Goal: Information Seeking & Learning: Learn about a topic

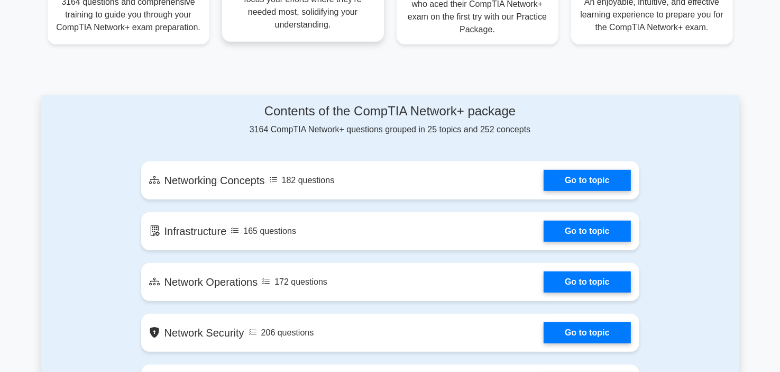
scroll to position [529, 0]
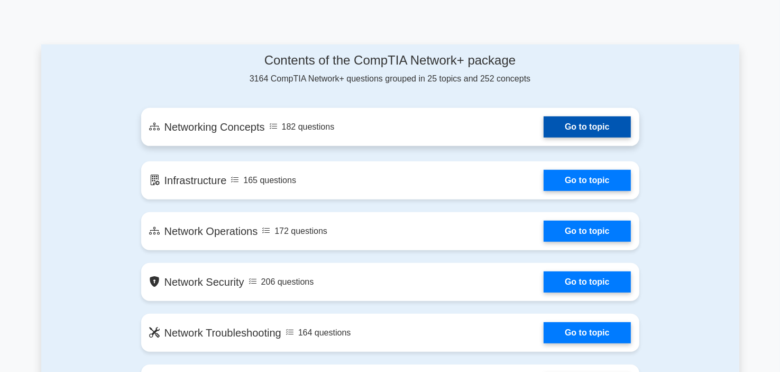
click at [544, 137] on link "Go to topic" at bounding box center [587, 126] width 87 height 21
click at [544, 138] on link "Go to topic" at bounding box center [587, 126] width 87 height 21
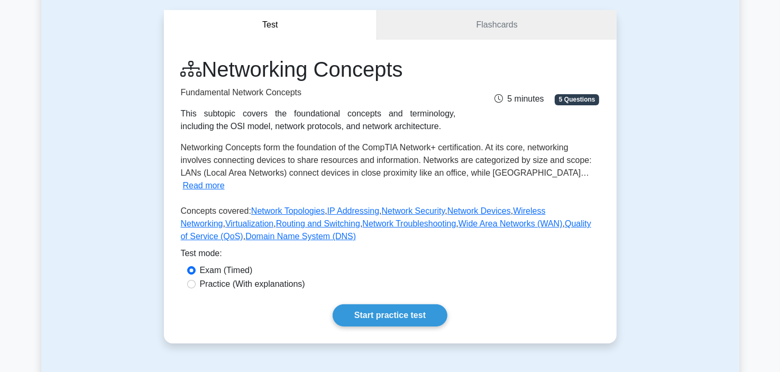
scroll to position [53, 0]
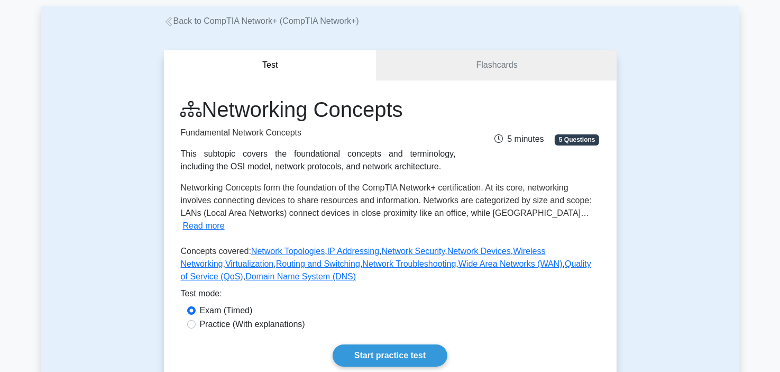
click at [478, 71] on link "Flashcards" at bounding box center [496, 65] width 239 height 30
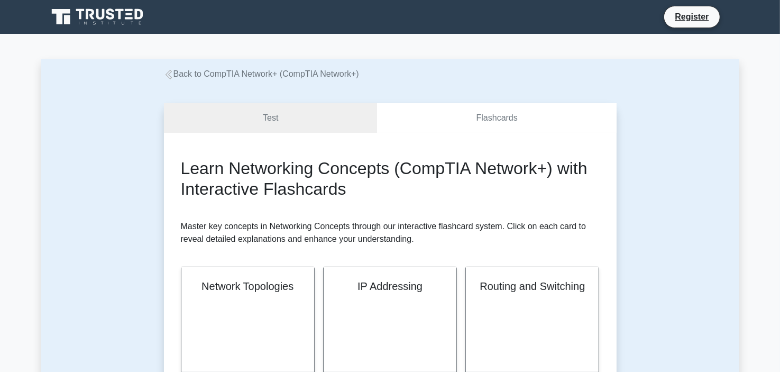
scroll to position [212, 0]
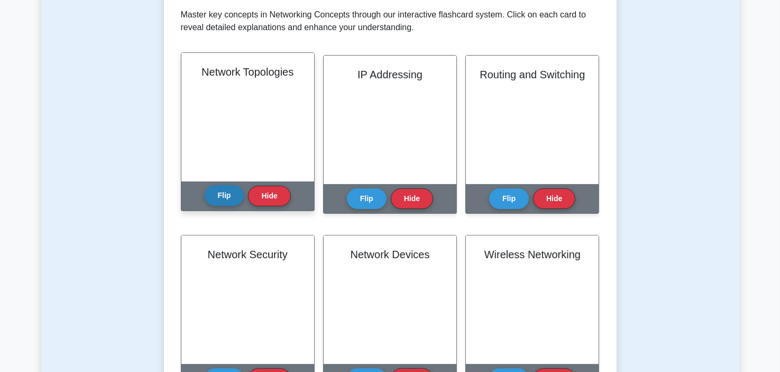
click at [224, 193] on button "Flip" at bounding box center [225, 195] width 40 height 21
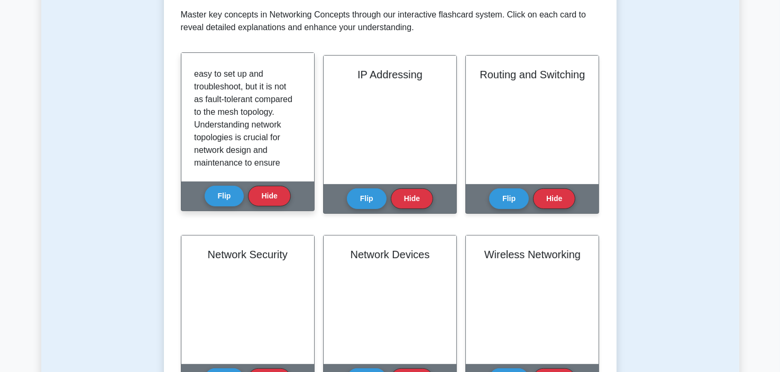
scroll to position [286, 0]
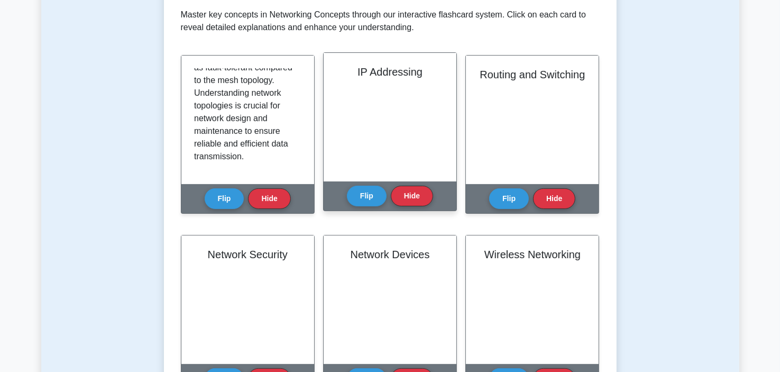
click at [358, 141] on div "IP Addressing" at bounding box center [390, 117] width 133 height 129
click at [358, 191] on button "Flip" at bounding box center [367, 195] width 40 height 21
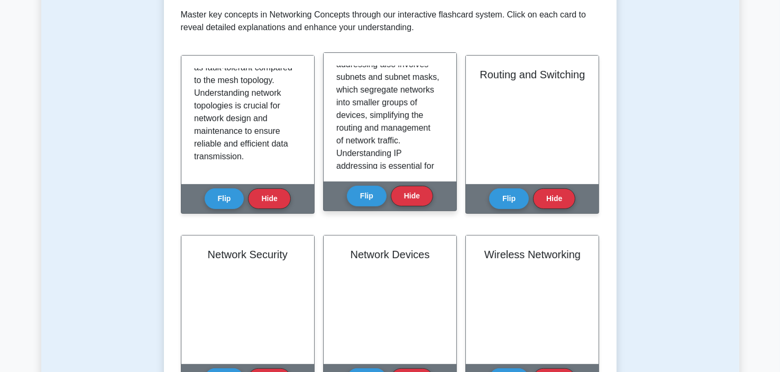
scroll to position [265, 0]
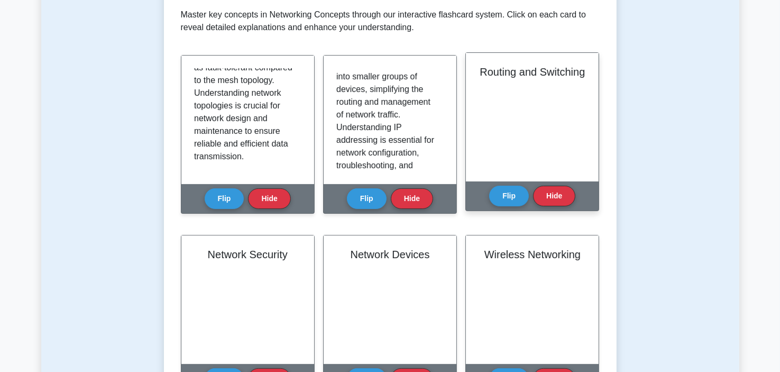
click at [477, 124] on div "Routing and Switching" at bounding box center [532, 117] width 133 height 129
click at [507, 190] on button "Flip" at bounding box center [509, 195] width 40 height 21
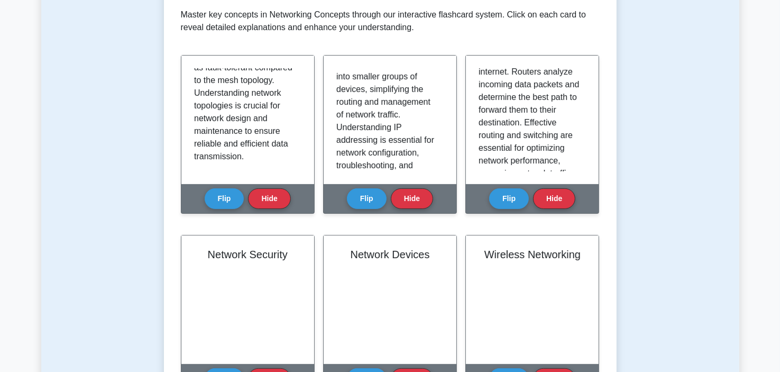
scroll to position [286, 0]
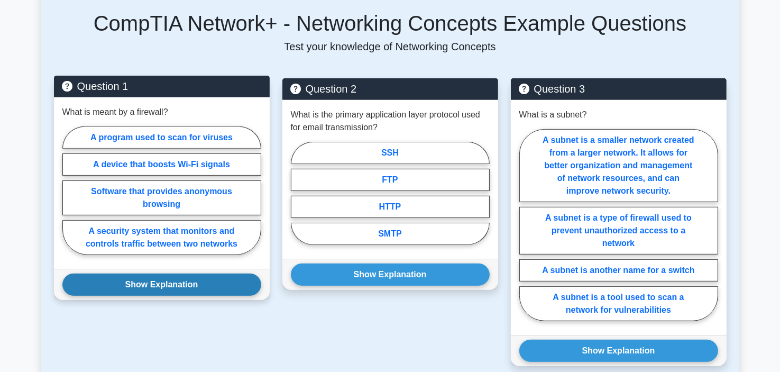
scroll to position [476, 0]
